Goal: Communication & Community: Answer question/provide support

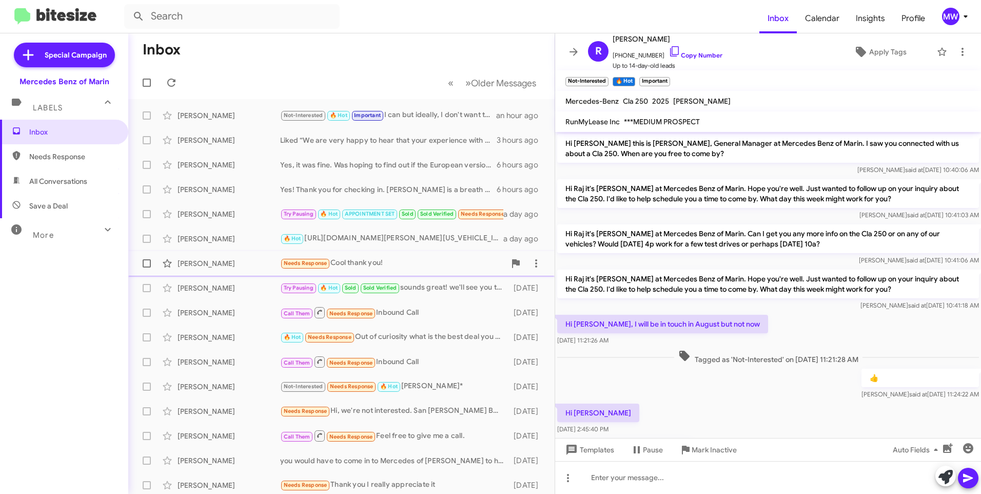
scroll to position [217, 0]
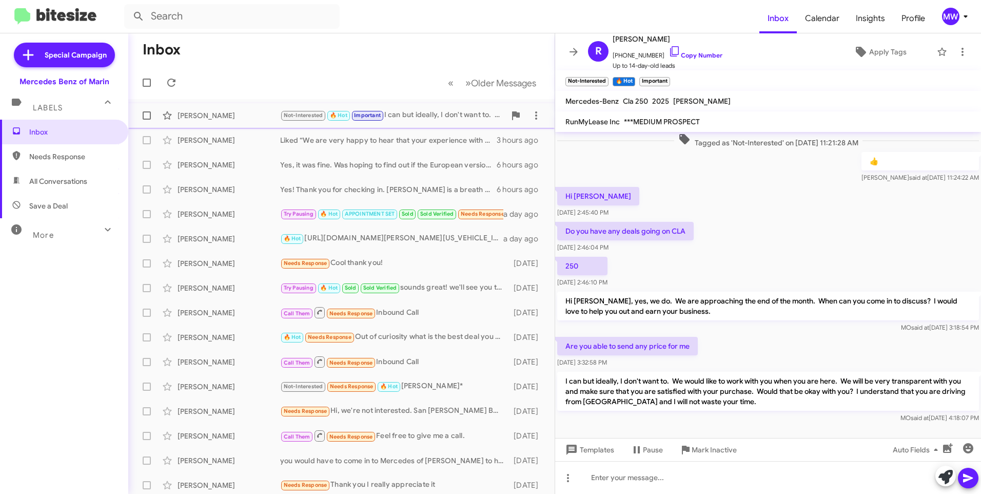
click at [435, 121] on div "Not-Interested 🔥 Hot Important I can but ideally, I don't want to. We would lik…" at bounding box center [392, 115] width 225 height 12
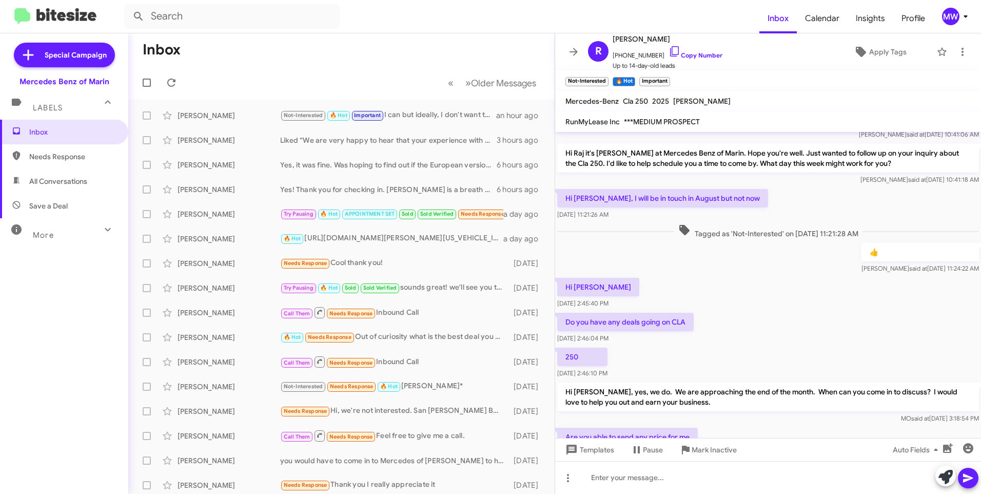
scroll to position [237, 0]
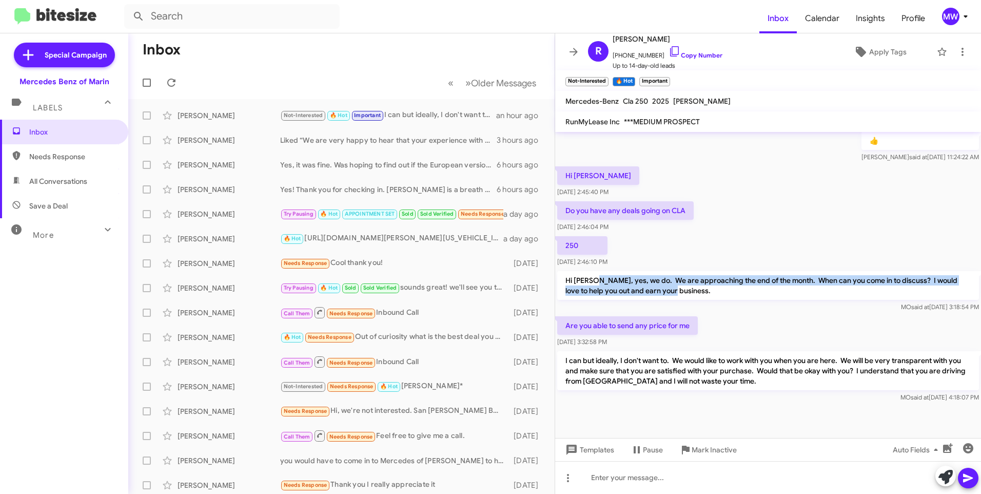
drag, startPoint x: 593, startPoint y: 276, endPoint x: 679, endPoint y: 288, distance: 87.1
click at [679, 288] on p "Hi [PERSON_NAME], yes, we do. We are approaching the end of the month. When can…" at bounding box center [768, 285] width 422 height 29
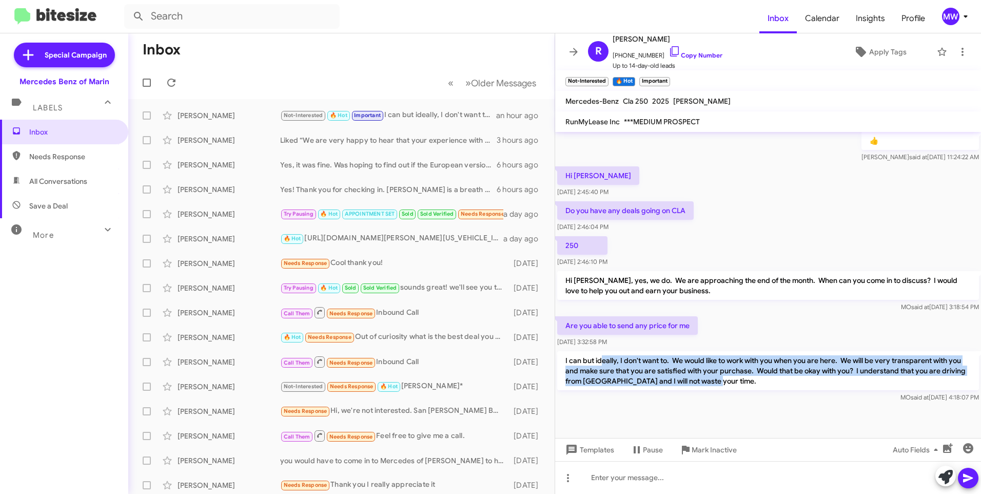
drag, startPoint x: 601, startPoint y: 360, endPoint x: 730, endPoint y: 380, distance: 130.9
click at [730, 380] on p "I can but ideally, I don't want to. We would like to work with you when you are…" at bounding box center [768, 370] width 422 height 39
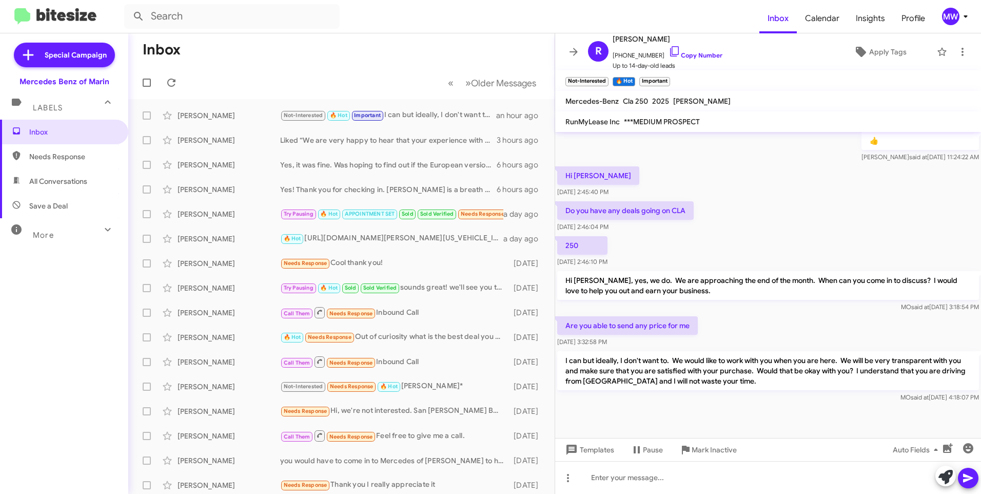
click at [604, 410] on div at bounding box center [768, 420] width 426 height 33
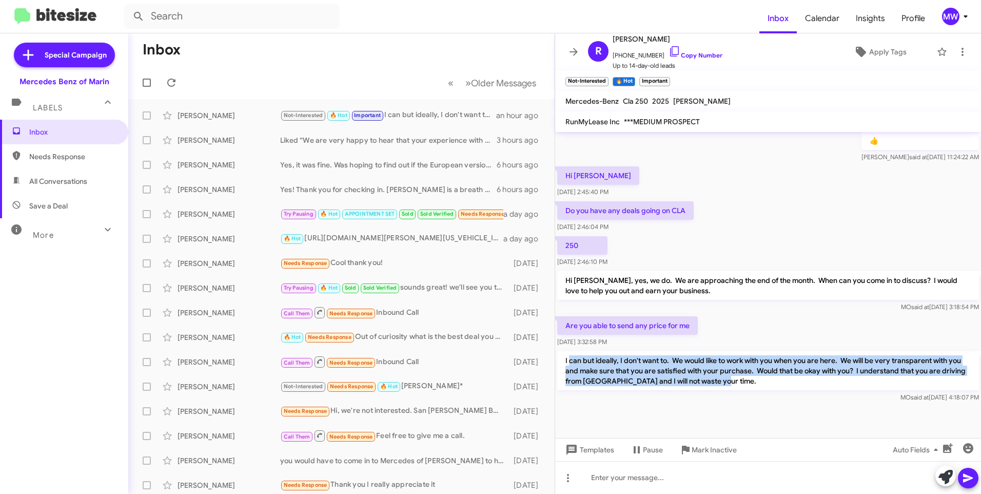
drag, startPoint x: 569, startPoint y: 361, endPoint x: 749, endPoint y: 379, distance: 181.5
click at [749, 379] on p "I can but ideally, I don't want to. We would like to work with you when you are…" at bounding box center [768, 370] width 422 height 39
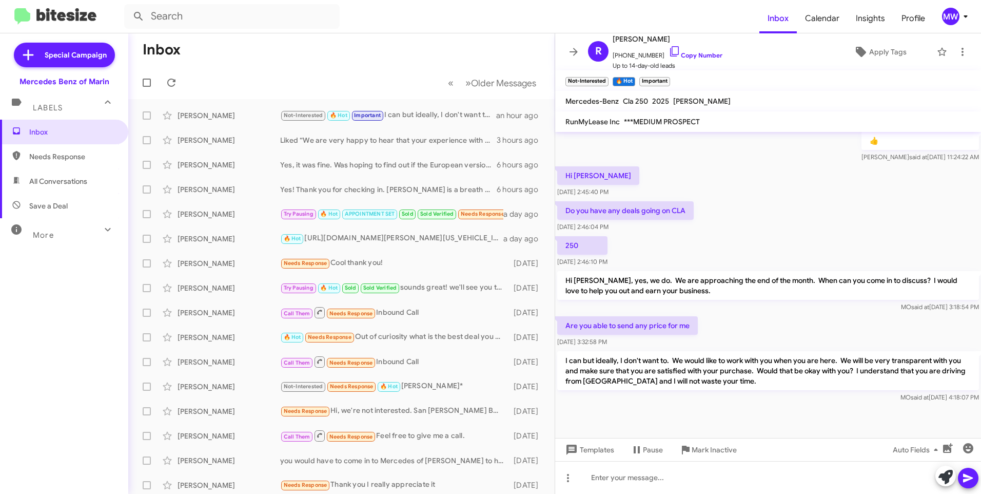
drag, startPoint x: 749, startPoint y: 379, endPoint x: 750, endPoint y: 401, distance: 21.6
click at [750, 401] on div "I can but ideally, I don't want to. We would like to work with you when you are…" at bounding box center [768, 376] width 426 height 55
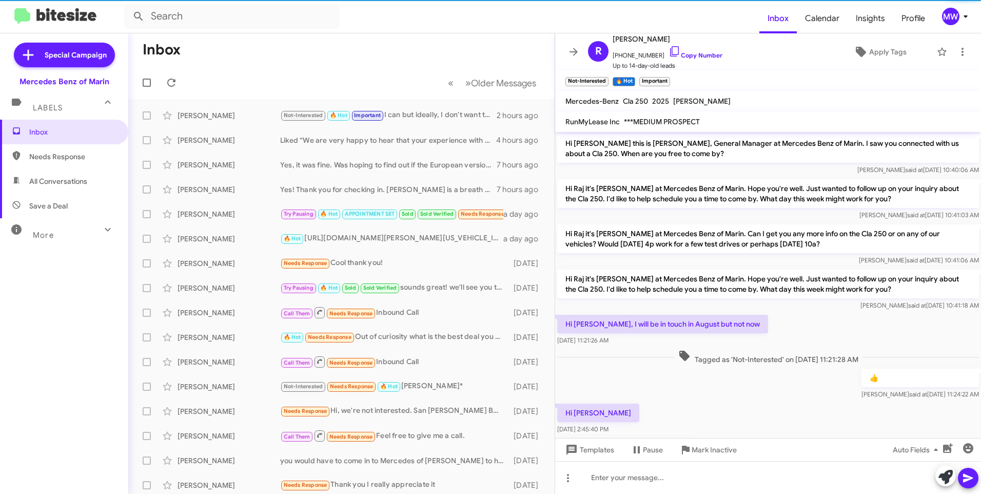
scroll to position [217, 0]
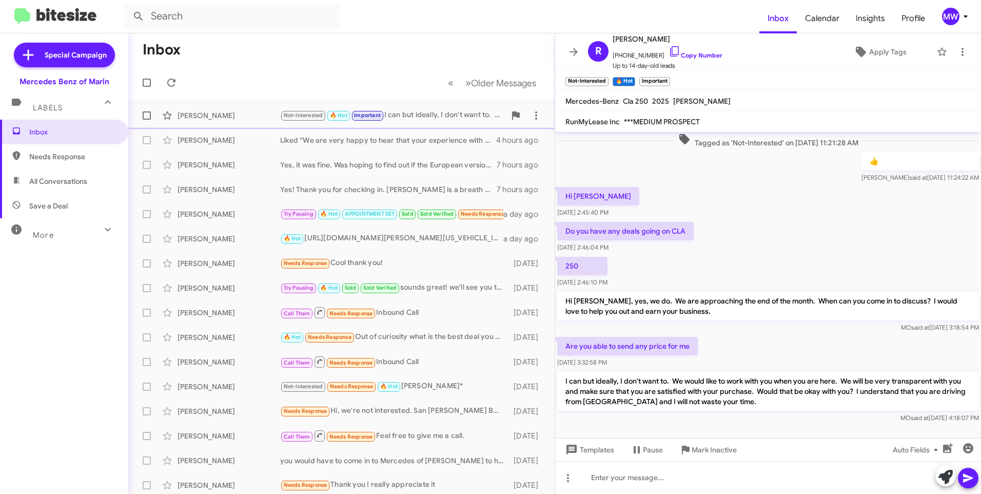
click at [448, 112] on div "Not-Interested 🔥 Hot Important I can but ideally, I don't want to. We would lik…" at bounding box center [392, 115] width 225 height 12
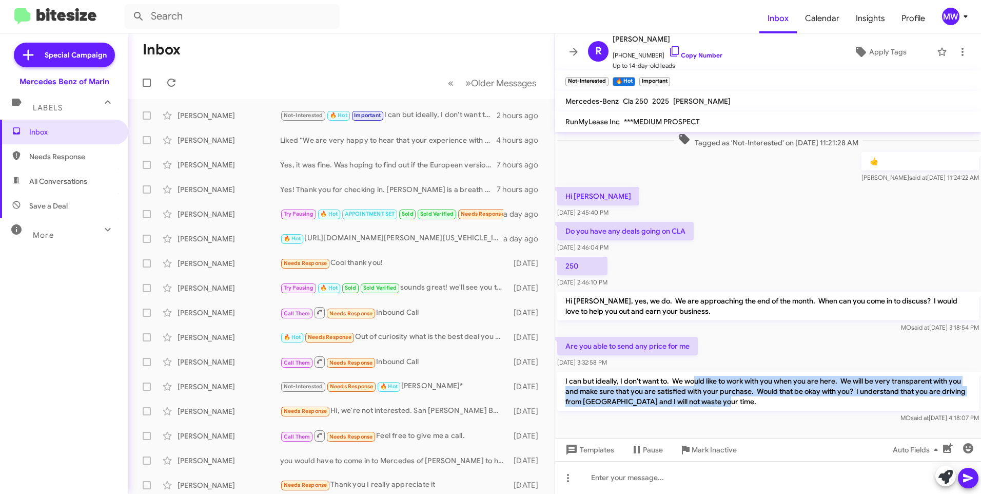
drag, startPoint x: 696, startPoint y: 381, endPoint x: 754, endPoint y: 398, distance: 59.8
click at [754, 398] on p "I can but ideally, I don't want to. We would like to work with you when you are…" at bounding box center [768, 391] width 422 height 39
drag, startPoint x: 754, startPoint y: 398, endPoint x: 753, endPoint y: 406, distance: 8.8
click at [751, 405] on p "I can but ideally, I don't want to. We would like to work with you when you are…" at bounding box center [768, 391] width 422 height 39
